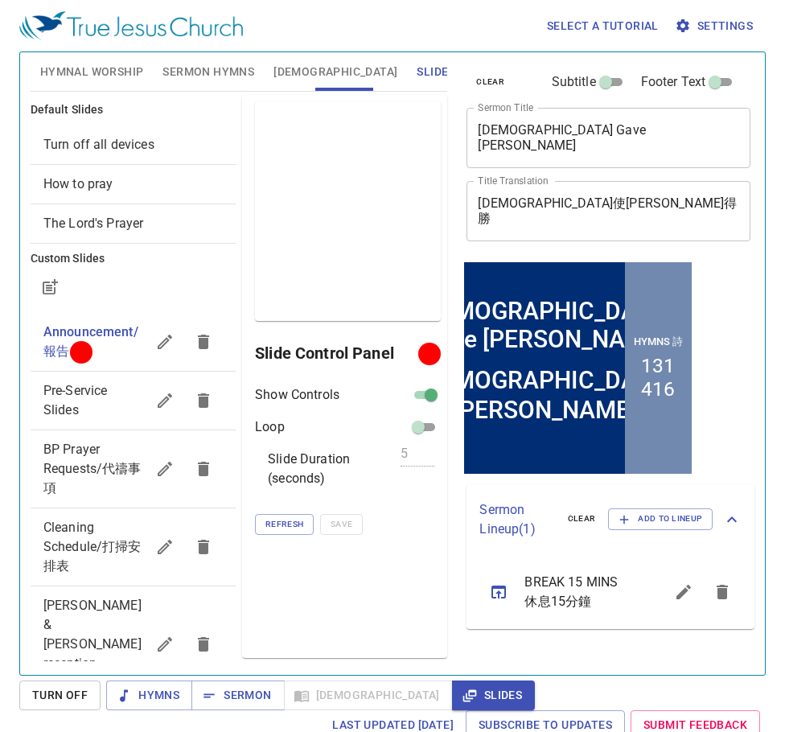
click at [79, 329] on span "Announcement/報告" at bounding box center [90, 341] width 95 height 35
click at [93, 338] on span "Announcement/報告" at bounding box center [90, 341] width 95 height 35
click at [232, 69] on span "Sermon Hymns" at bounding box center [208, 72] width 92 height 20
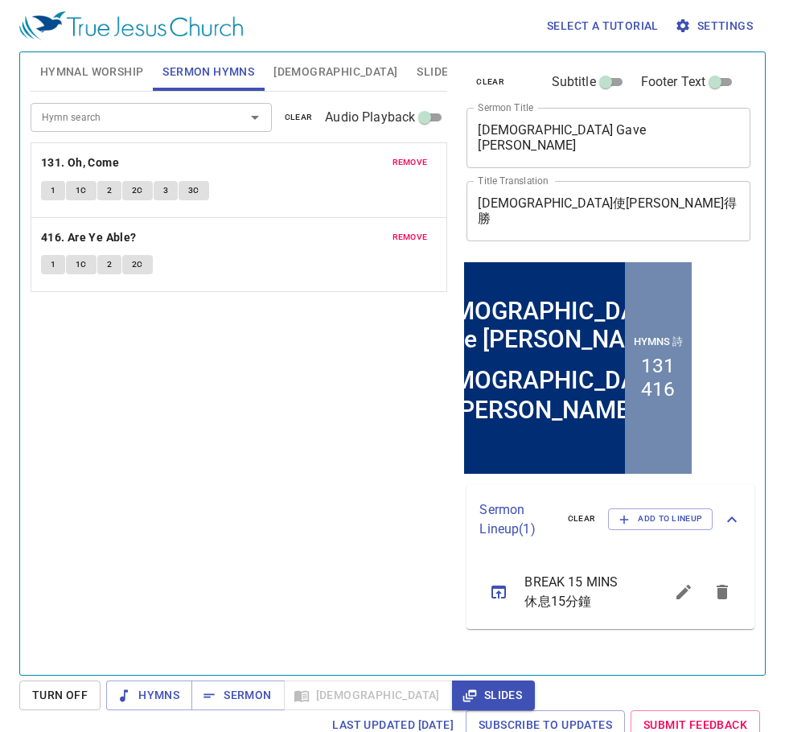
click at [414, 161] on span "remove" at bounding box center [409, 162] width 35 height 14
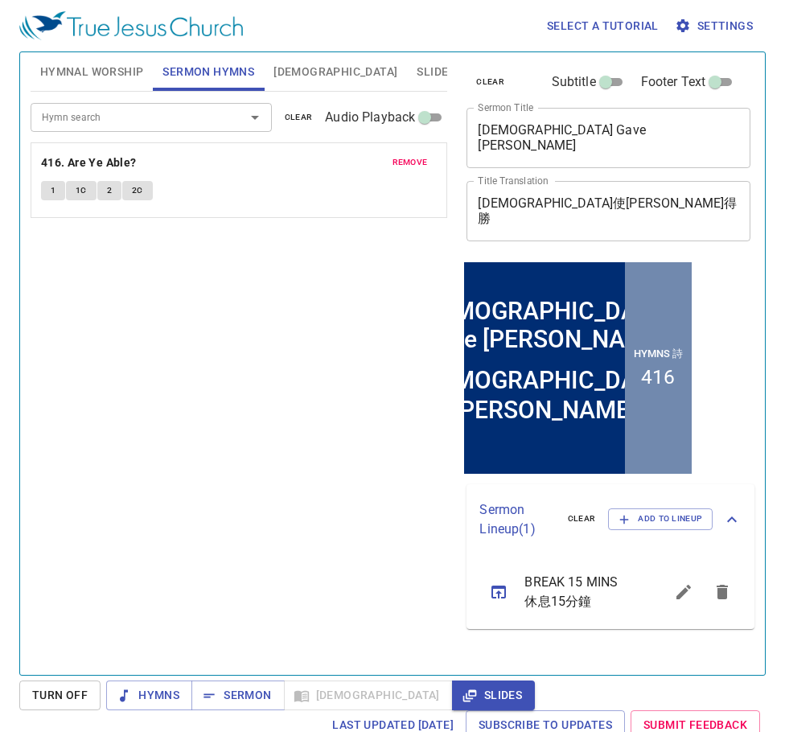
click at [413, 162] on span "remove" at bounding box center [409, 162] width 35 height 14
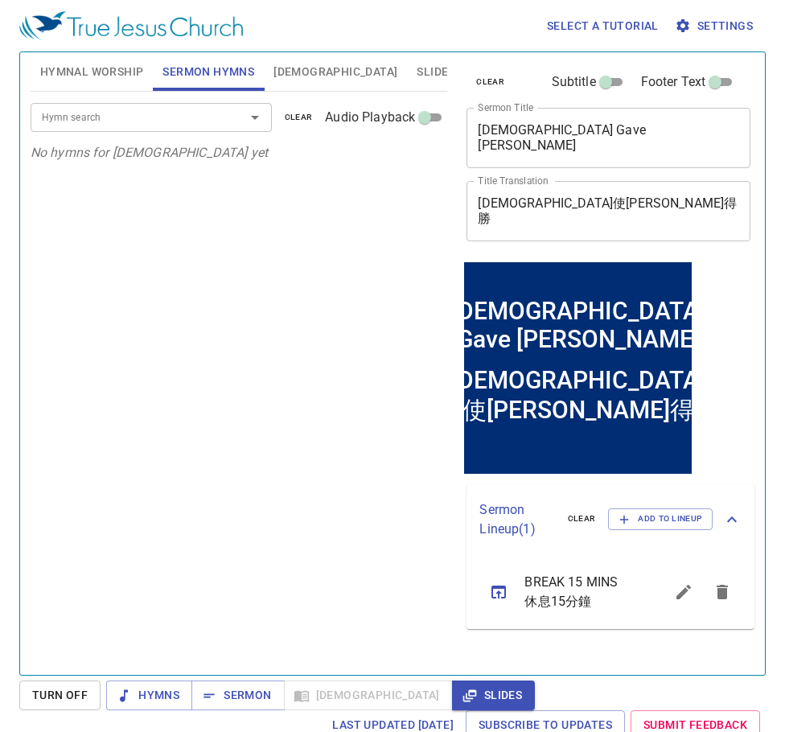
click at [109, 65] on span "Hymnal Worship" at bounding box center [92, 72] width 104 height 20
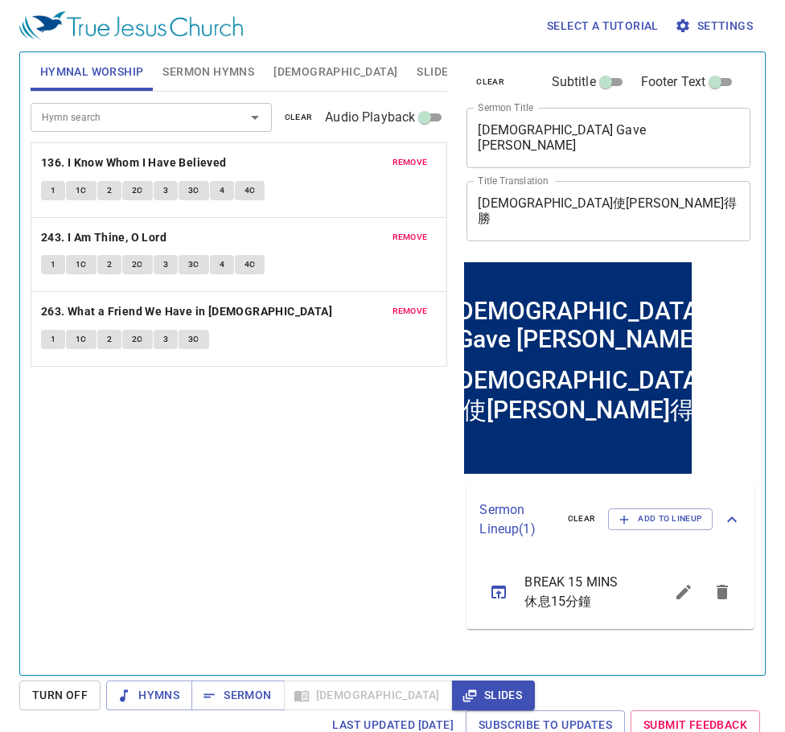
click at [301, 112] on span "clear" at bounding box center [299, 117] width 28 height 14
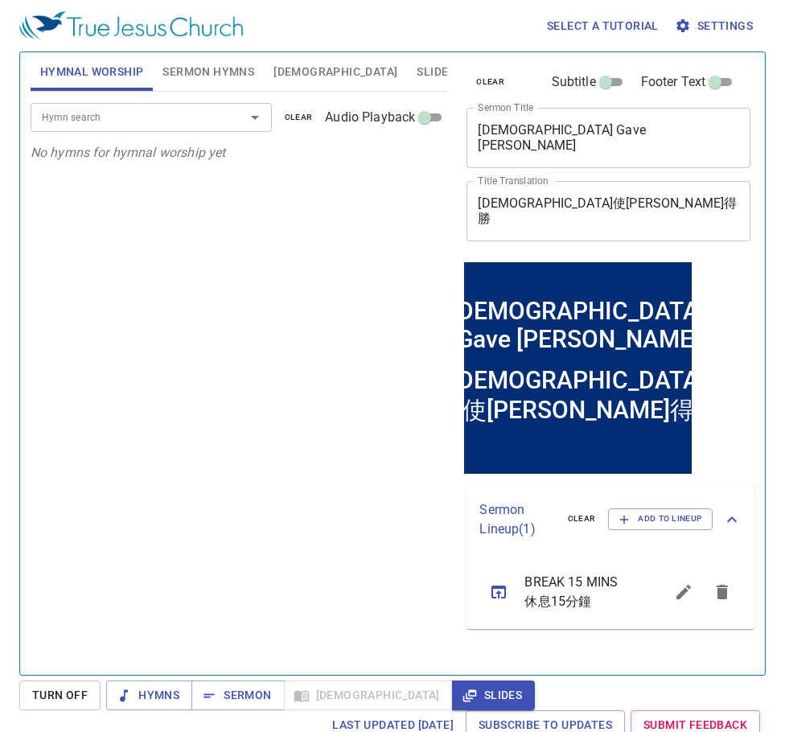
click at [282, 64] on span "[DEMOGRAPHIC_DATA]" at bounding box center [335, 72] width 124 height 20
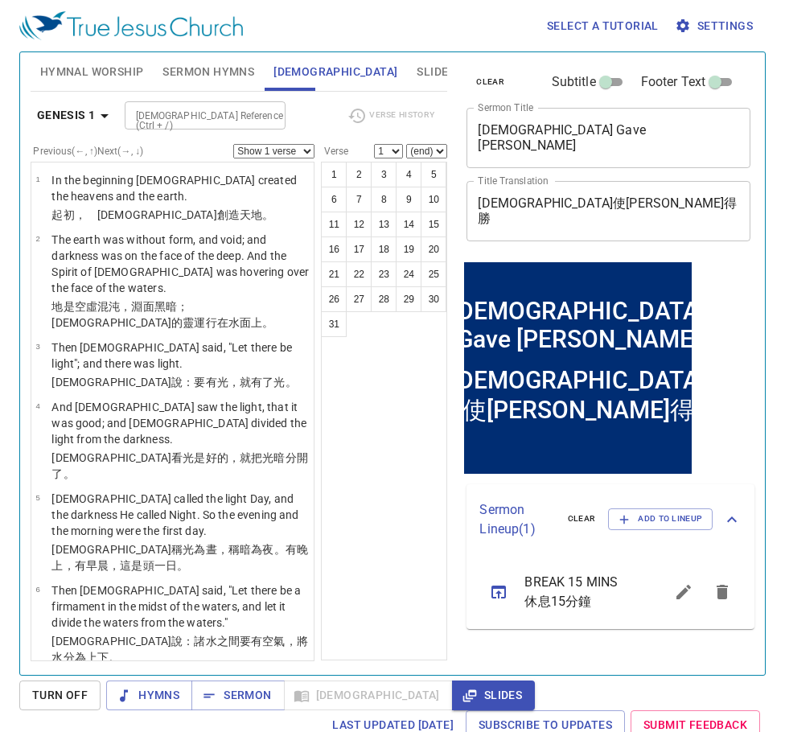
click at [212, 67] on span "Sermon Hymns" at bounding box center [208, 72] width 92 height 20
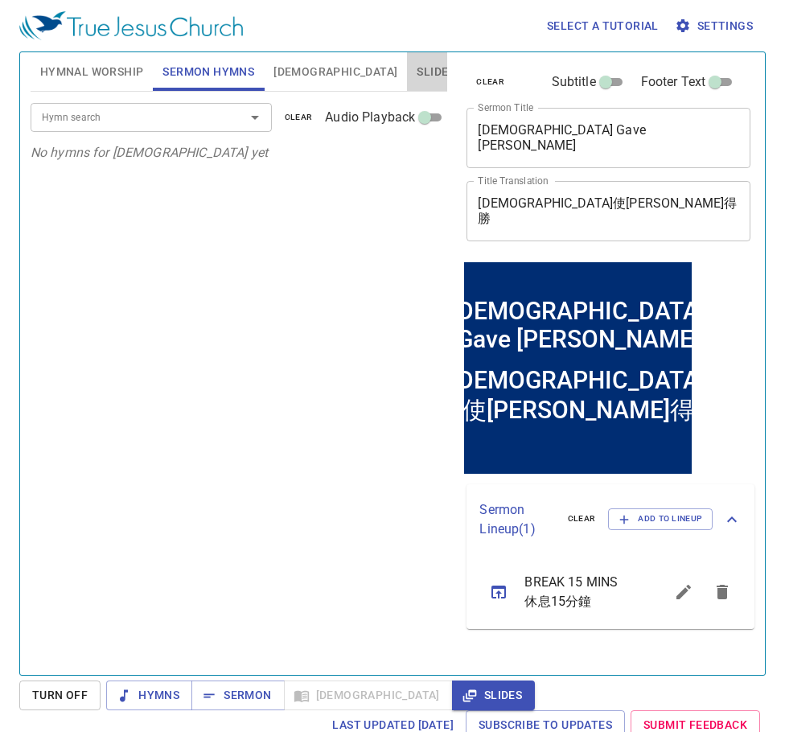
click at [416, 69] on span "Slides" at bounding box center [435, 72] width 38 height 20
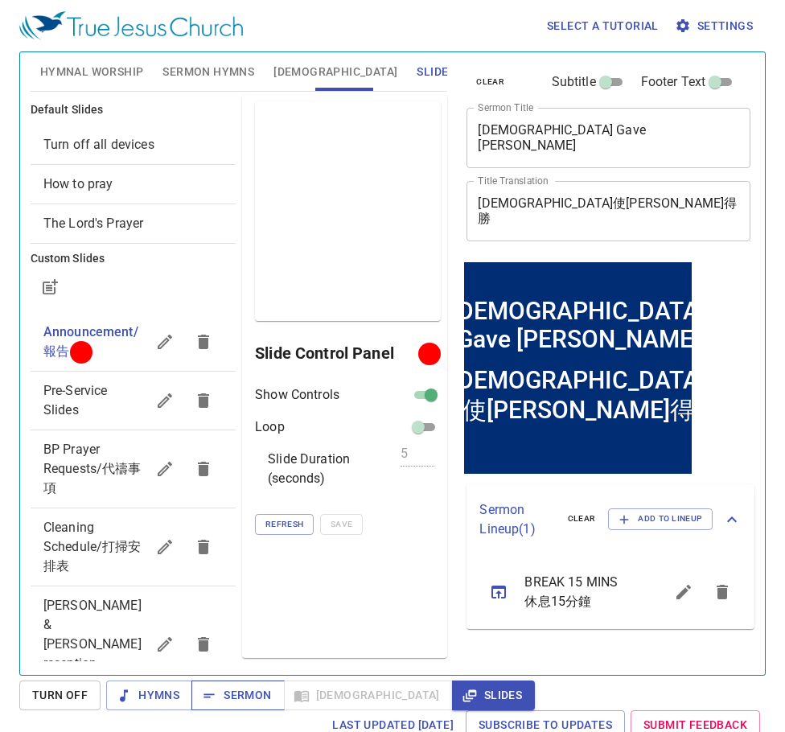
click at [240, 700] on span "Sermon" at bounding box center [237, 695] width 67 height 20
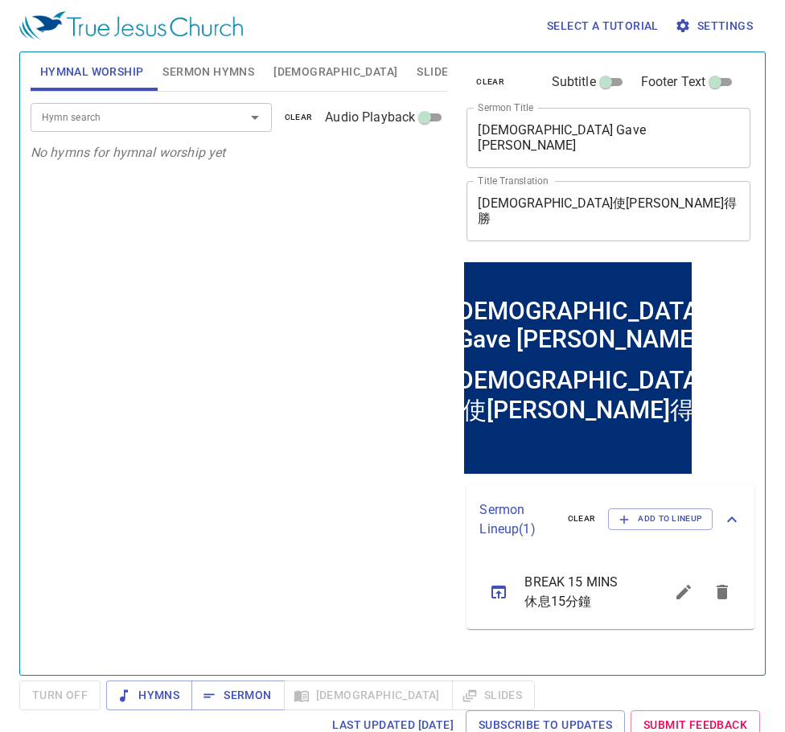
click at [416, 65] on span "Slides" at bounding box center [435, 72] width 38 height 20
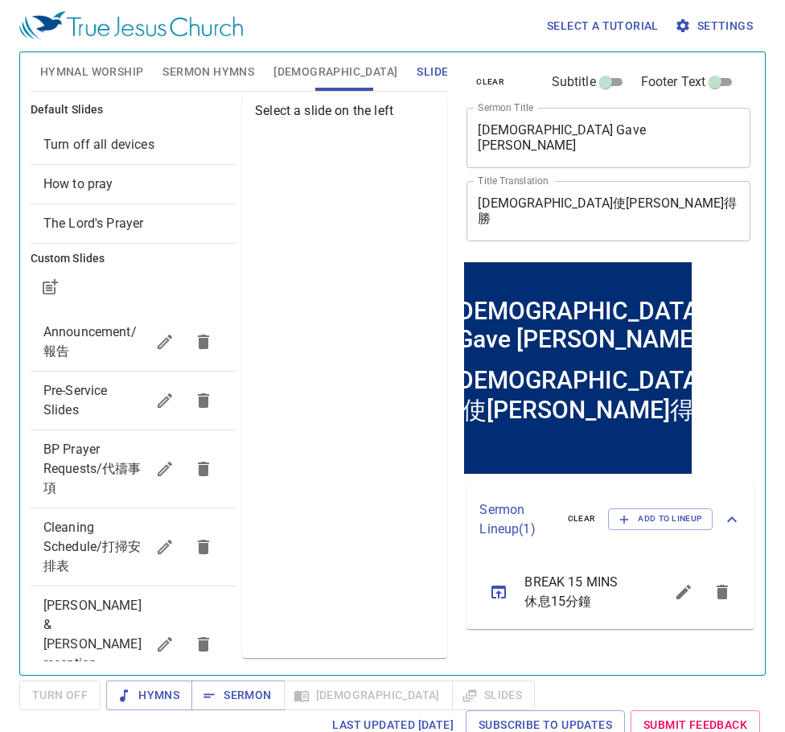
click at [64, 612] on span "[PERSON_NAME] & [PERSON_NAME] reception slideshow" at bounding box center [94, 644] width 102 height 96
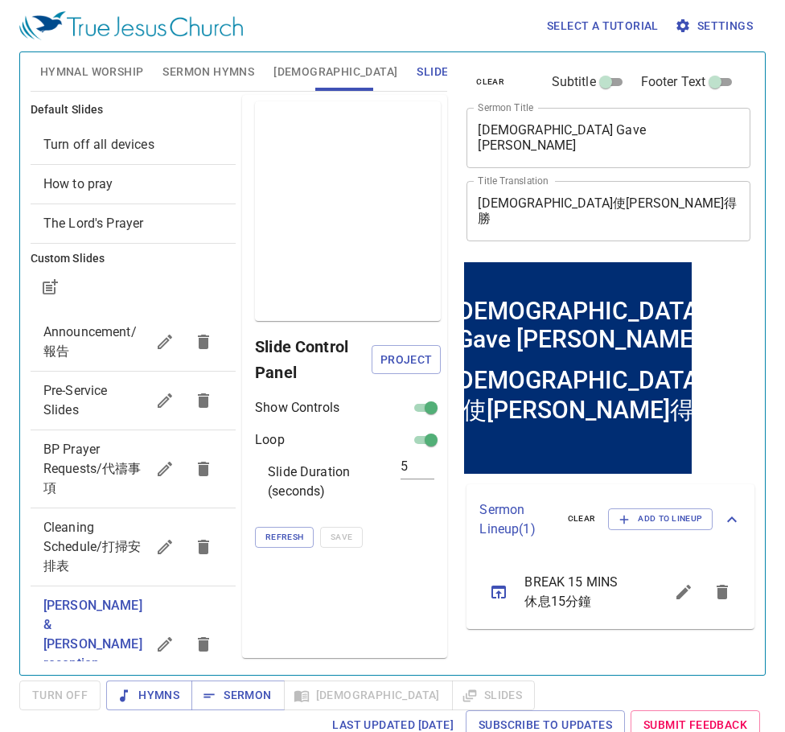
click at [401, 359] on span "Project" at bounding box center [405, 360] width 43 height 20
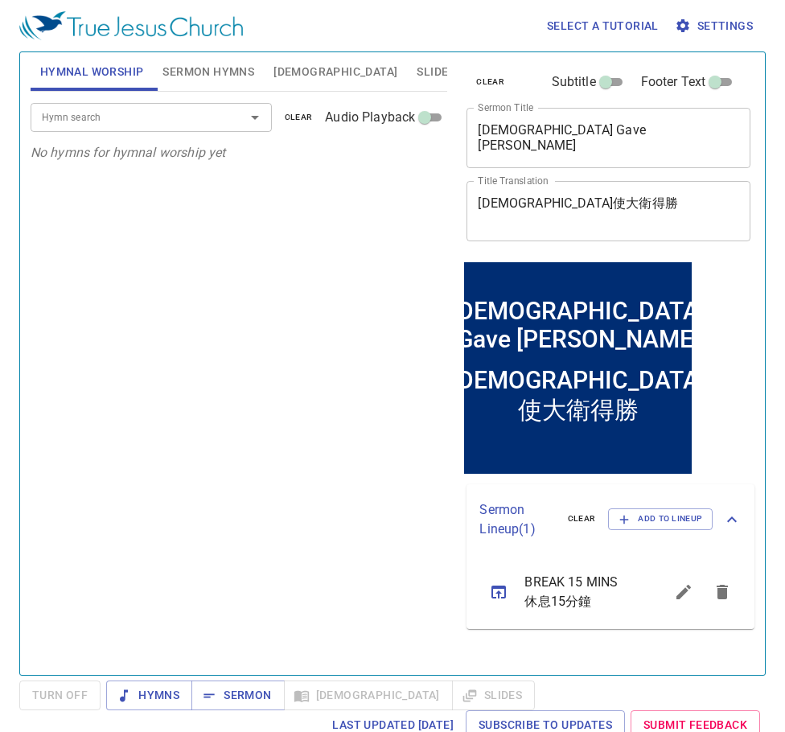
click at [416, 71] on span "Slides" at bounding box center [435, 72] width 38 height 20
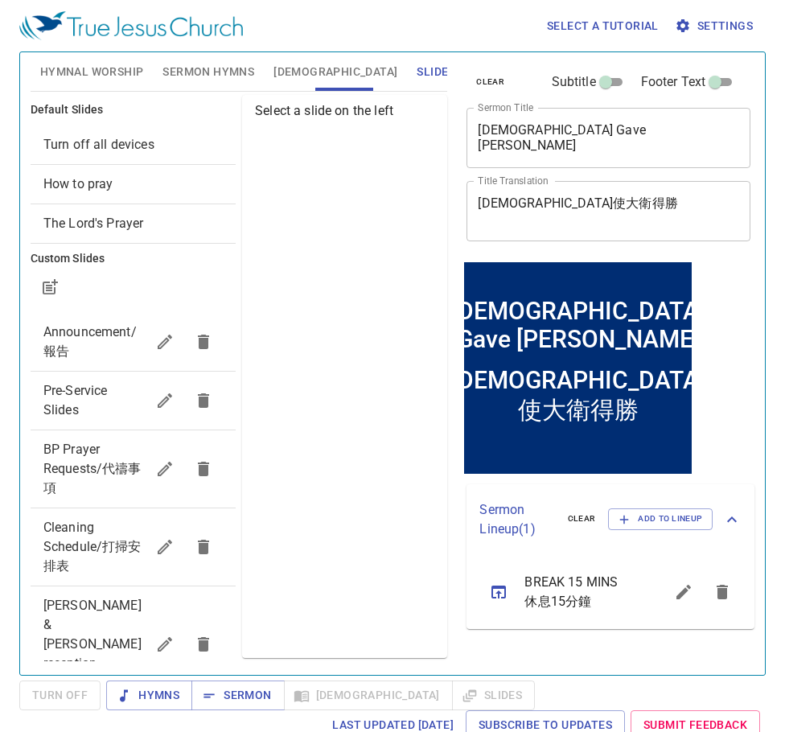
click at [72, 632] on span "[PERSON_NAME] & [PERSON_NAME] reception slideshow" at bounding box center [94, 644] width 102 height 96
